Goal: Navigation & Orientation: Find specific page/section

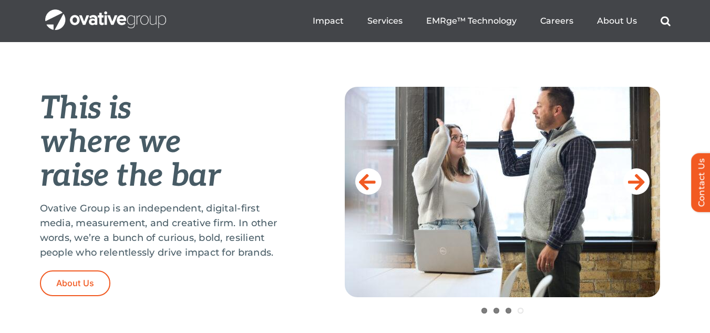
scroll to position [187, 0]
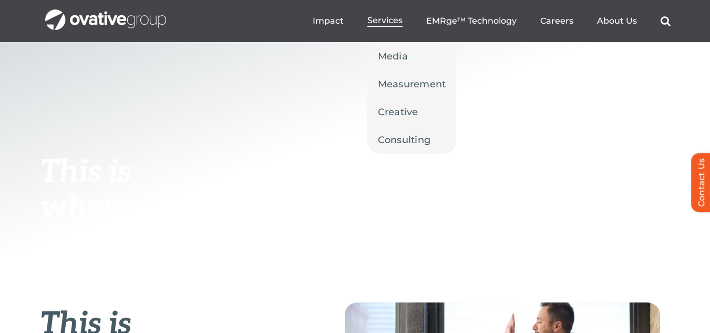
click at [390, 26] on link "Services" at bounding box center [384, 21] width 35 height 12
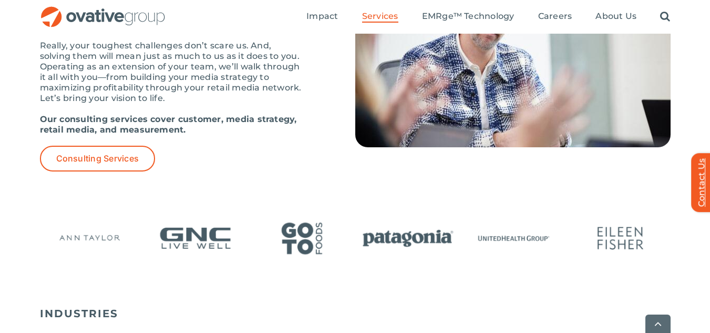
scroll to position [1559, 0]
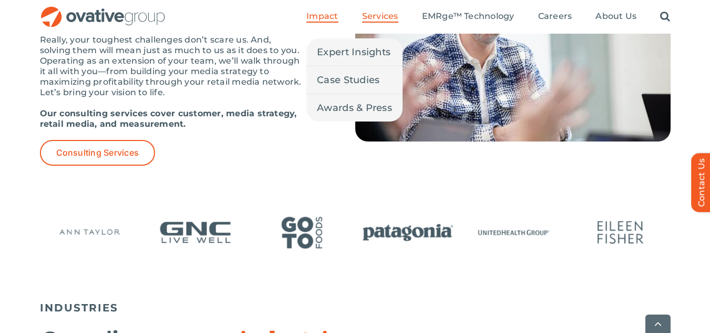
click at [335, 14] on span "Impact" at bounding box center [322, 16] width 32 height 11
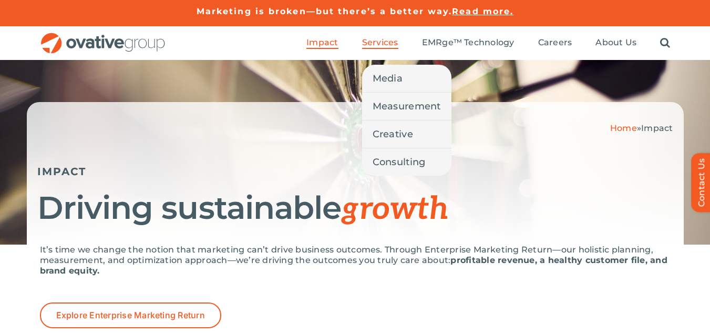
click at [393, 43] on span "Services" at bounding box center [380, 42] width 36 height 11
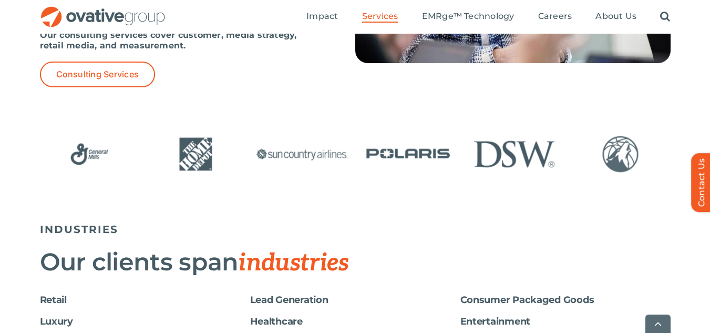
scroll to position [1648, 0]
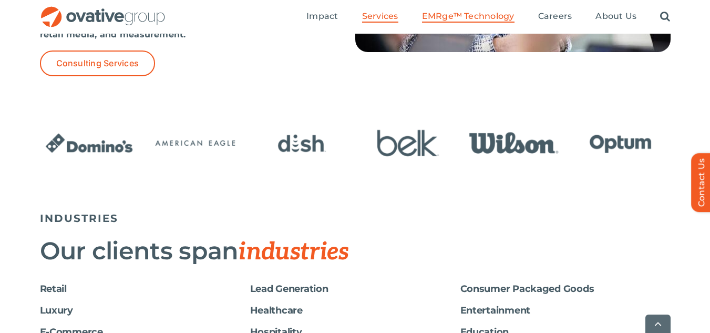
click at [449, 15] on span "EMRge™ Technology" at bounding box center [468, 16] width 92 height 11
